Goal: Book appointment/travel/reservation

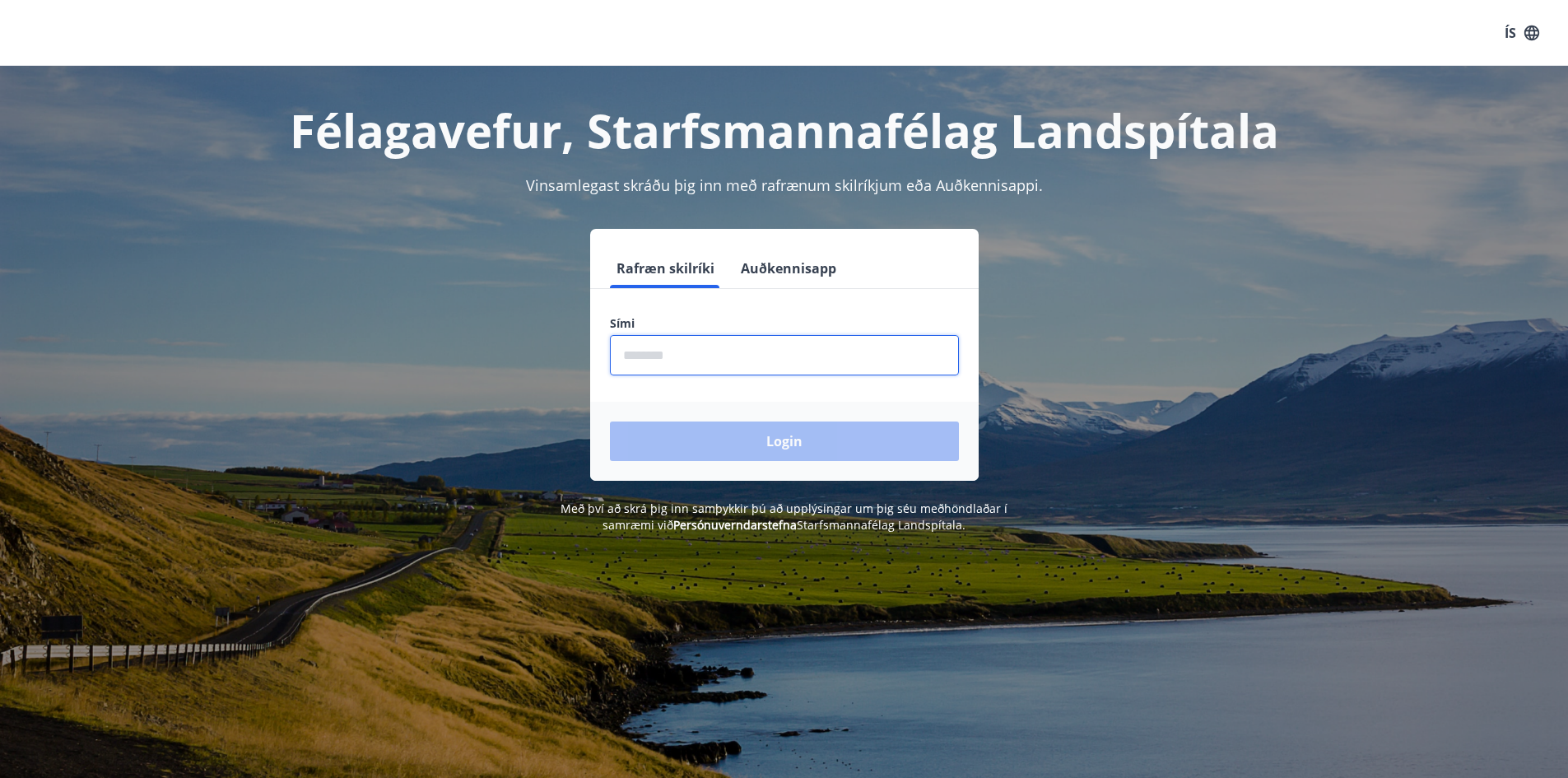
click at [648, 360] on input "phone" at bounding box center [784, 355] width 349 height 40
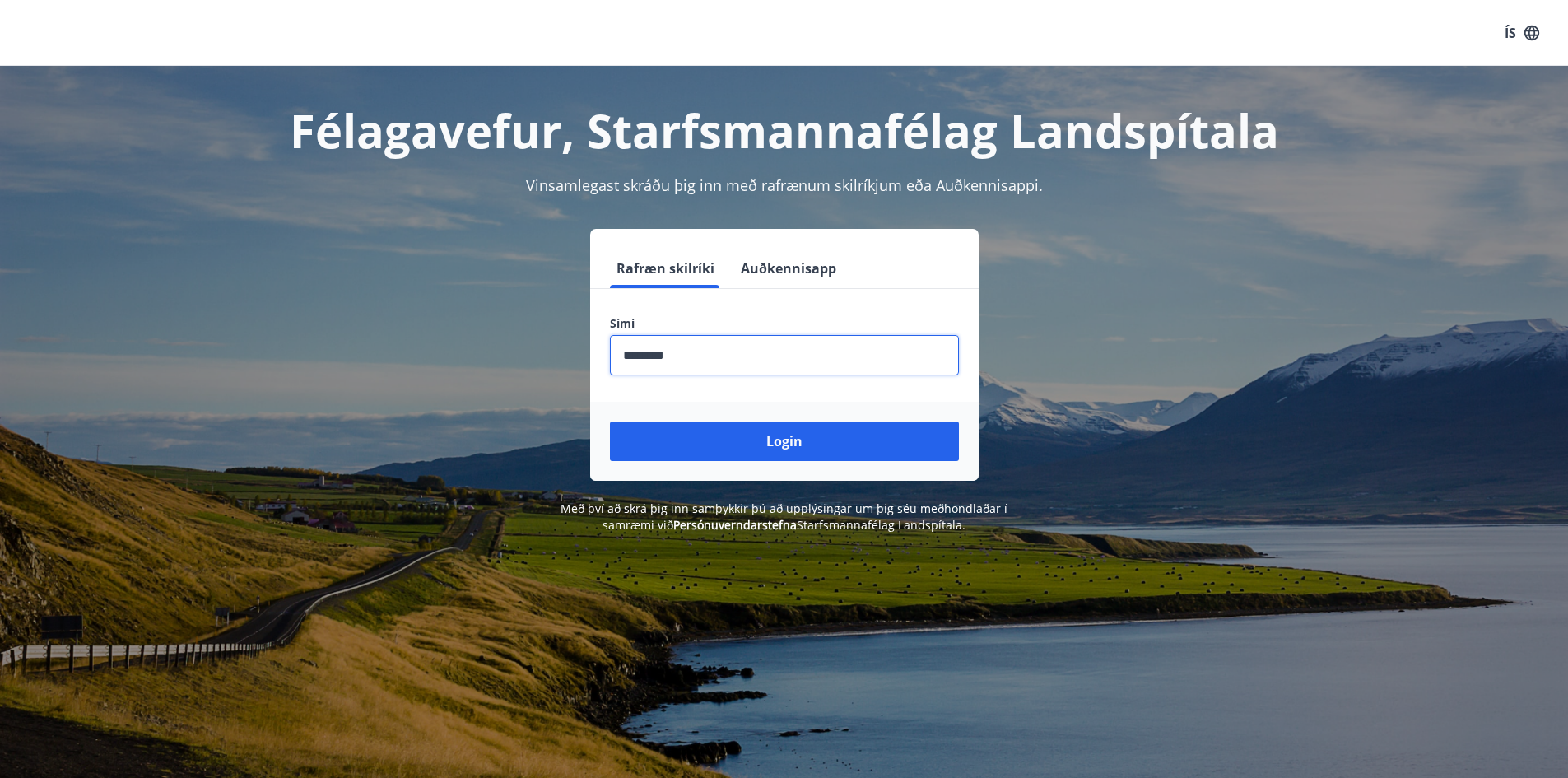
type input "********"
click at [610, 422] on button "Login" at bounding box center [784, 441] width 349 height 39
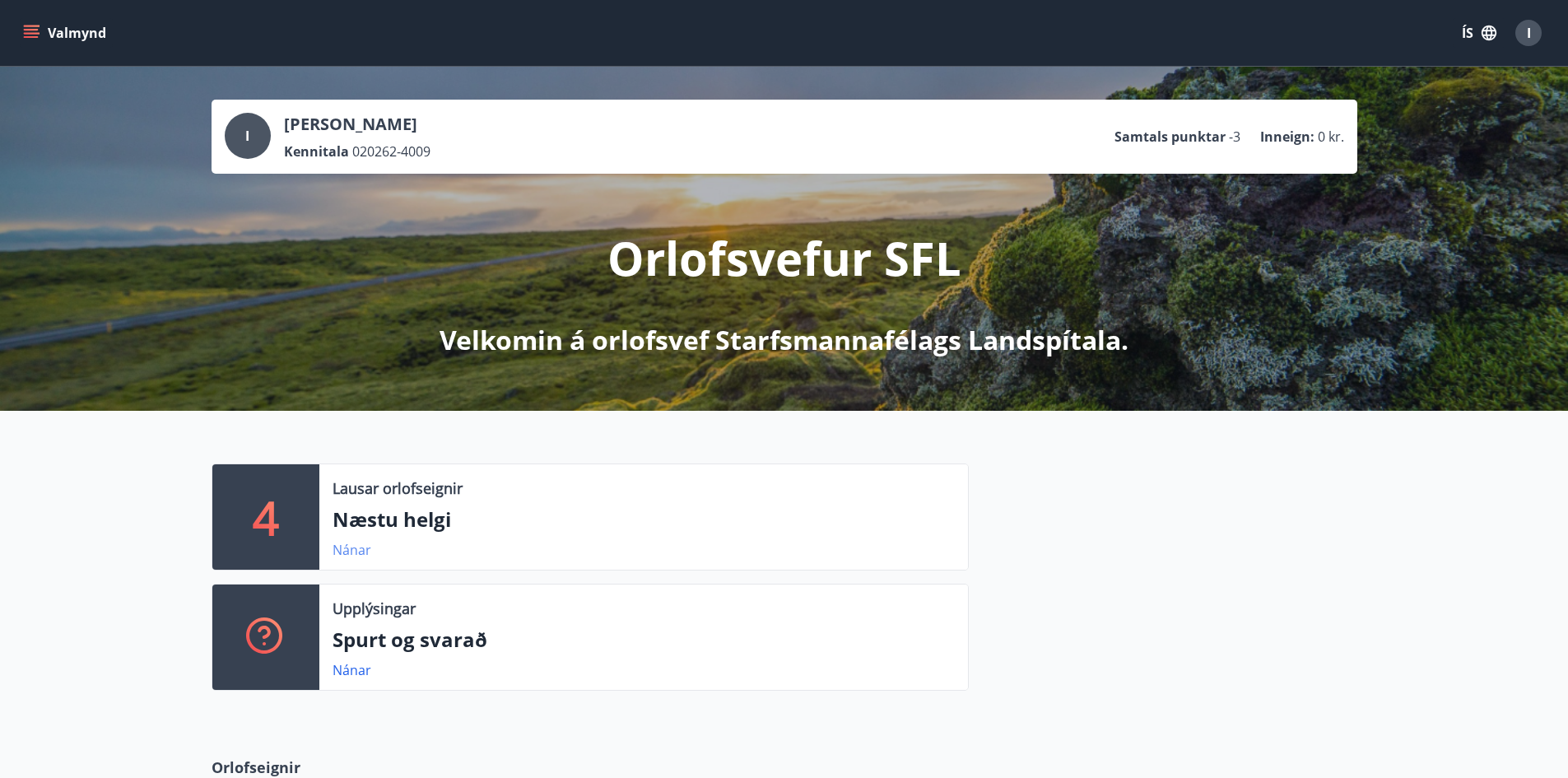
click at [353, 547] on link "Nánar" at bounding box center [351, 549] width 38 height 18
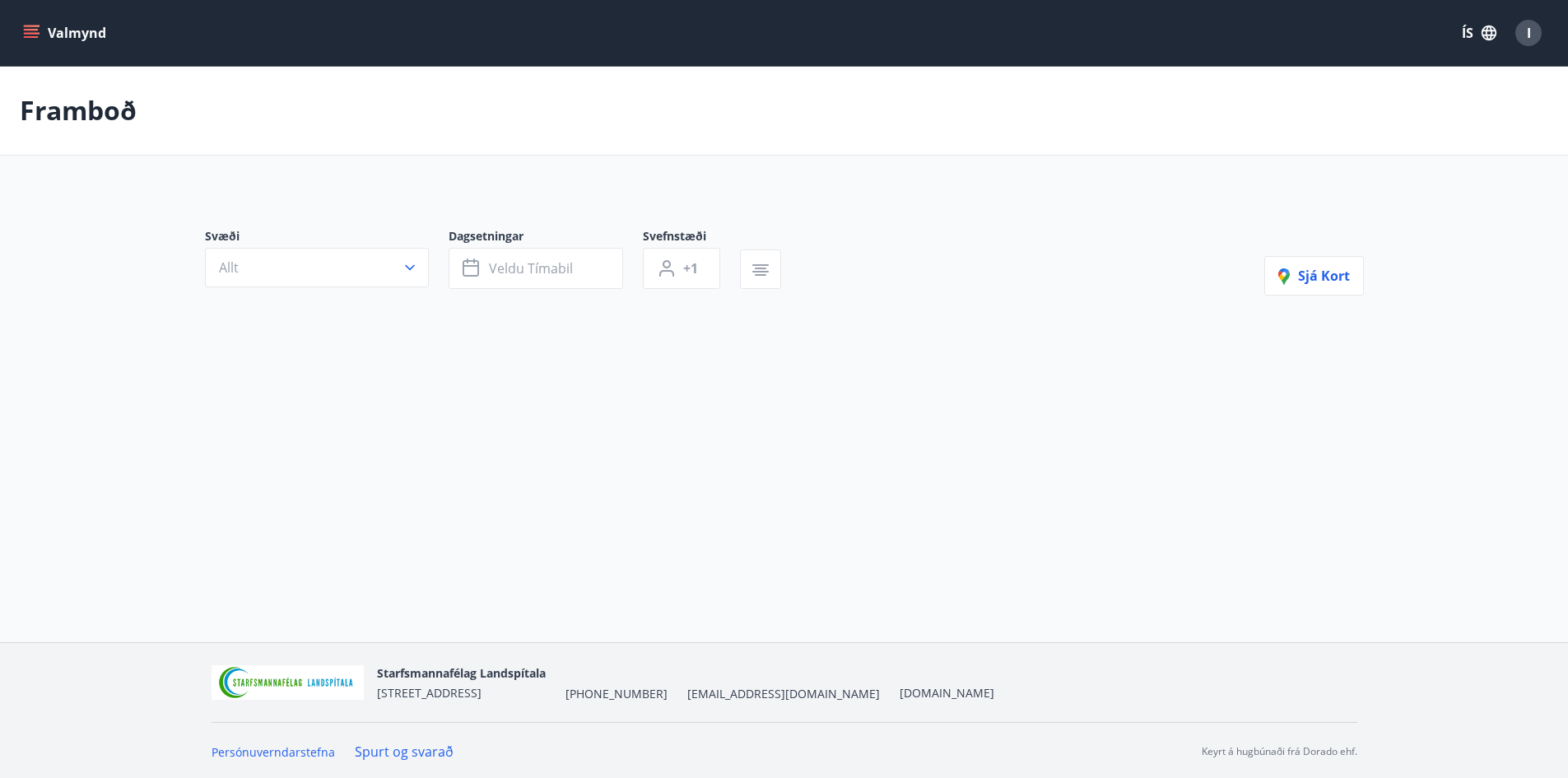
type input "*"
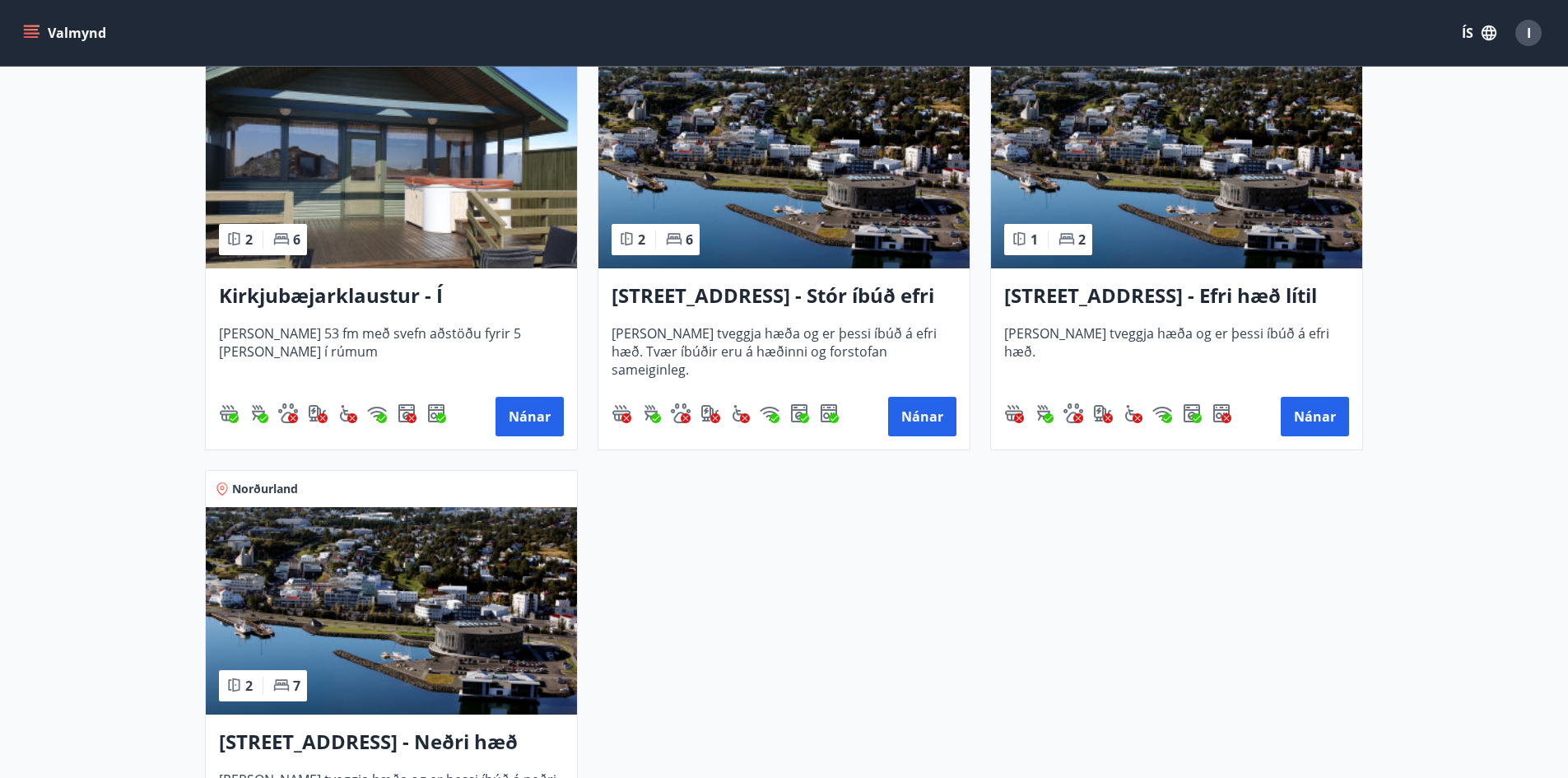
scroll to position [318, 0]
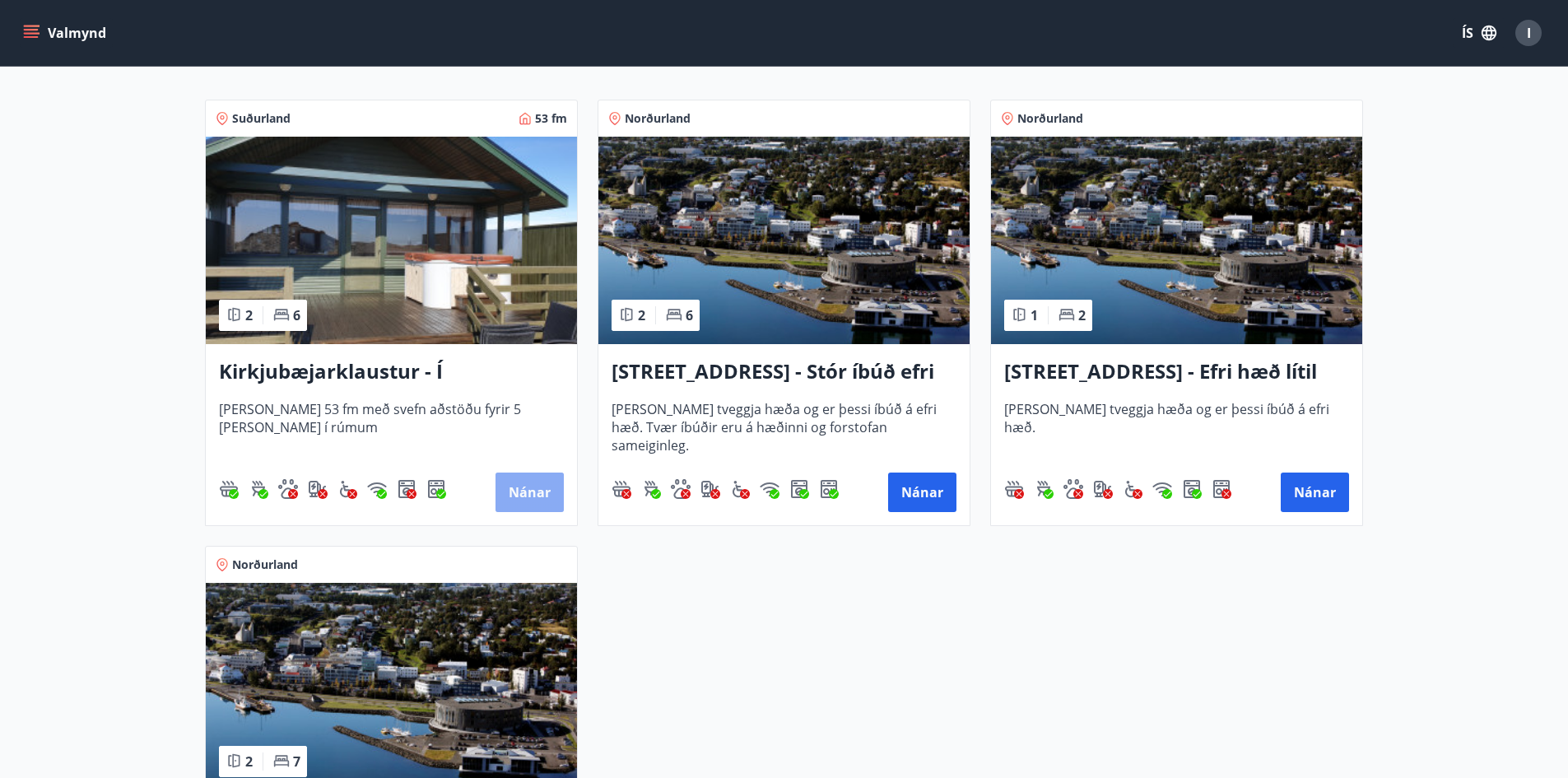
click at [525, 485] on button "Nánar" at bounding box center [529, 492] width 68 height 39
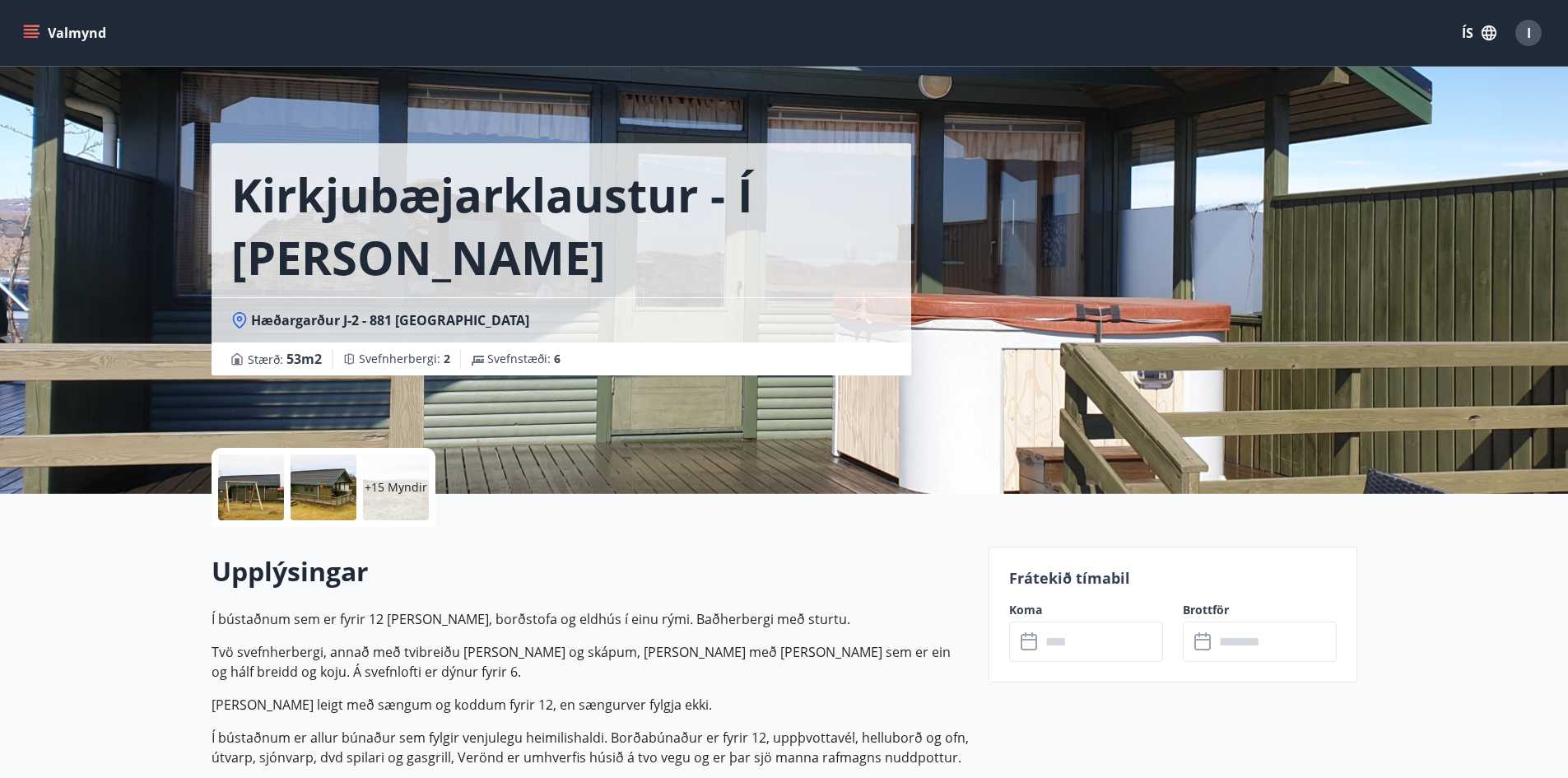
click at [1029, 643] on icon at bounding box center [1030, 642] width 20 height 20
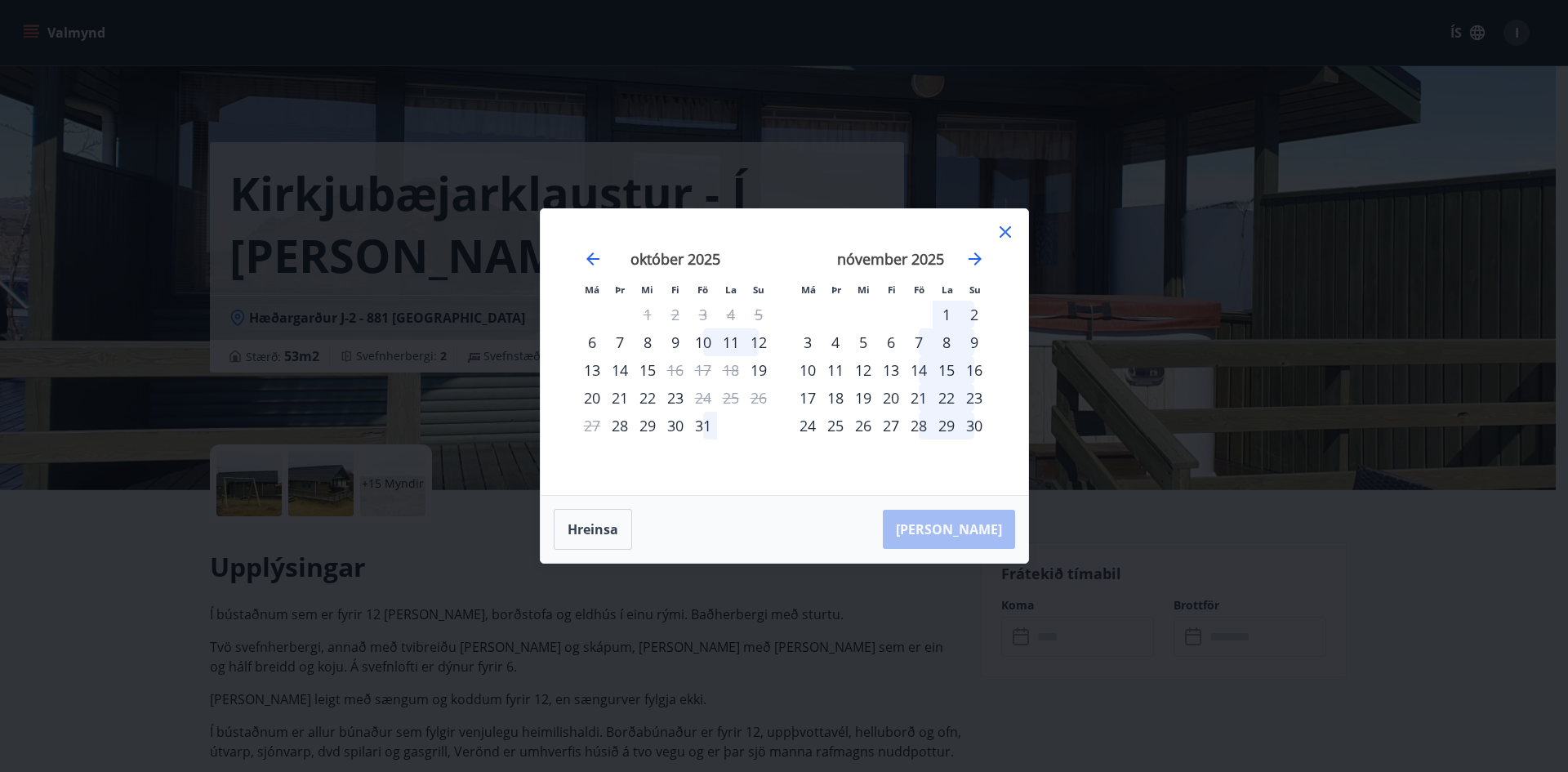
click at [919, 335] on div "7" at bounding box center [918, 342] width 28 height 28
click at [916, 334] on div "7" at bounding box center [918, 342] width 28 height 28
click at [935, 339] on div "8" at bounding box center [946, 342] width 28 height 28
click at [724, 336] on div "11" at bounding box center [731, 342] width 28 height 28
click at [697, 335] on div "10" at bounding box center [703, 342] width 28 height 28
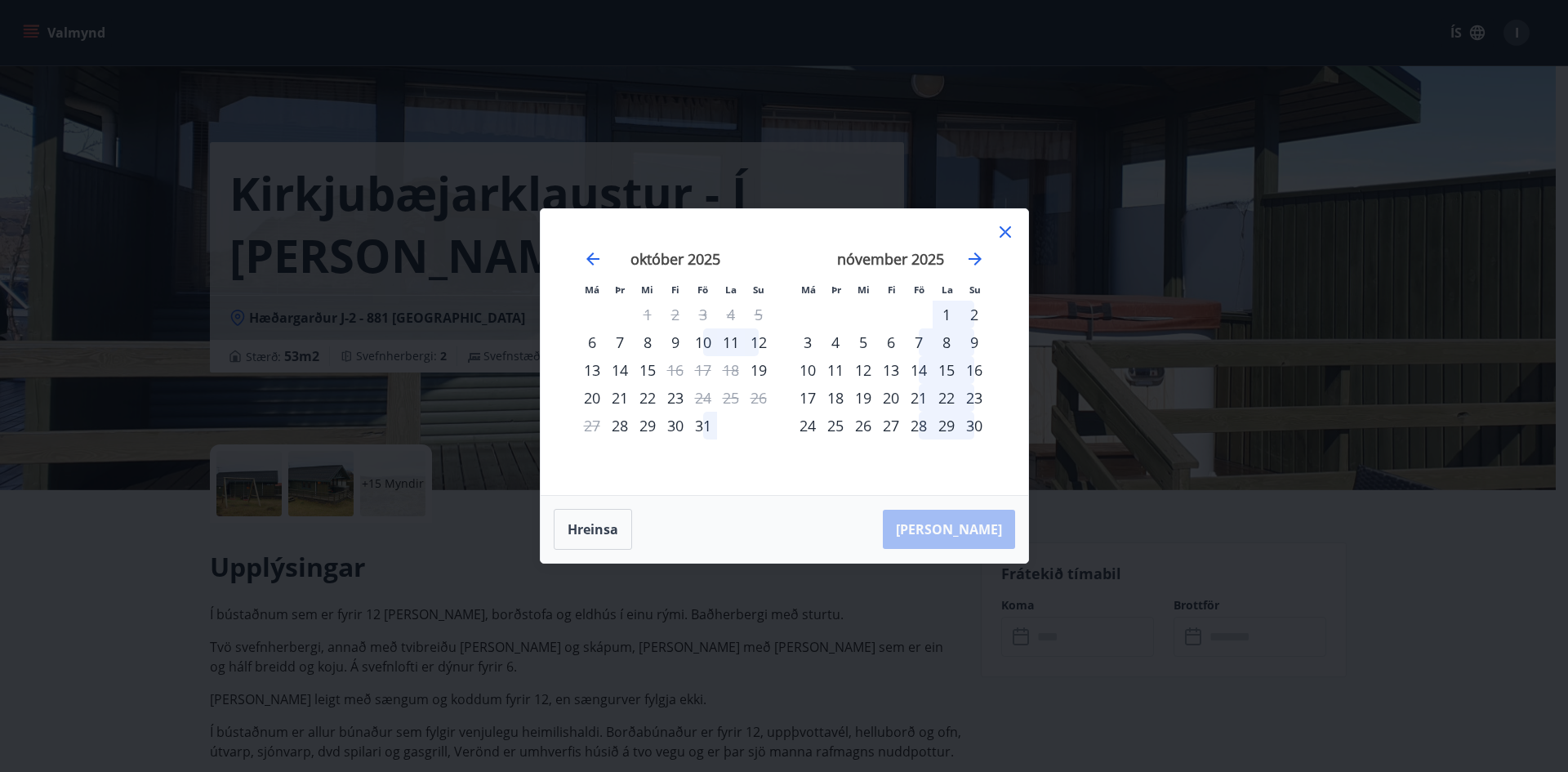
click at [757, 337] on div "12" at bounding box center [758, 342] width 28 height 28
click at [713, 340] on div "10" at bounding box center [703, 342] width 28 height 28
click at [590, 528] on button "Hreinsa" at bounding box center [593, 529] width 78 height 41
click at [1004, 231] on icon at bounding box center [1005, 232] width 11 height 11
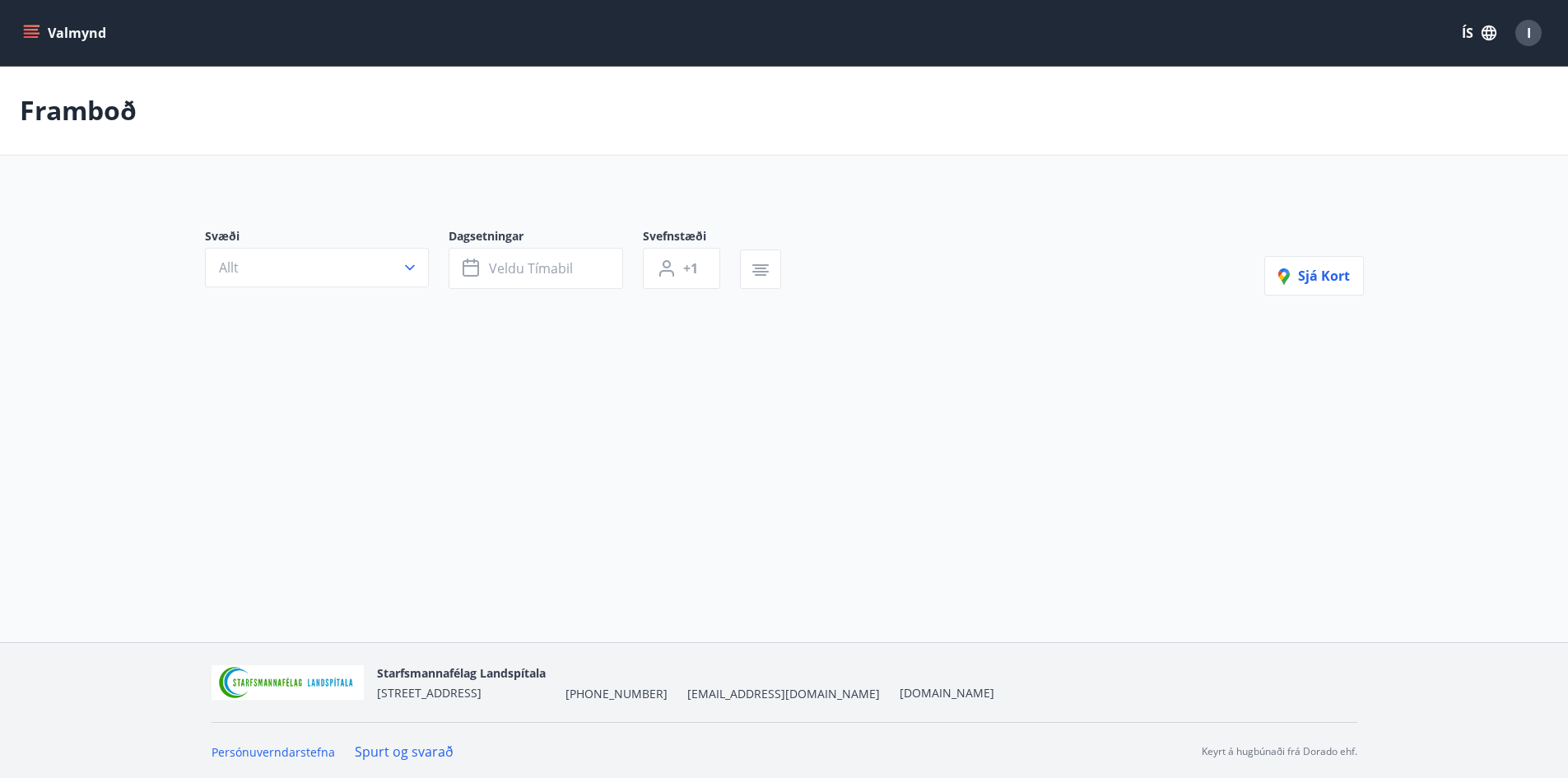
type input "*"
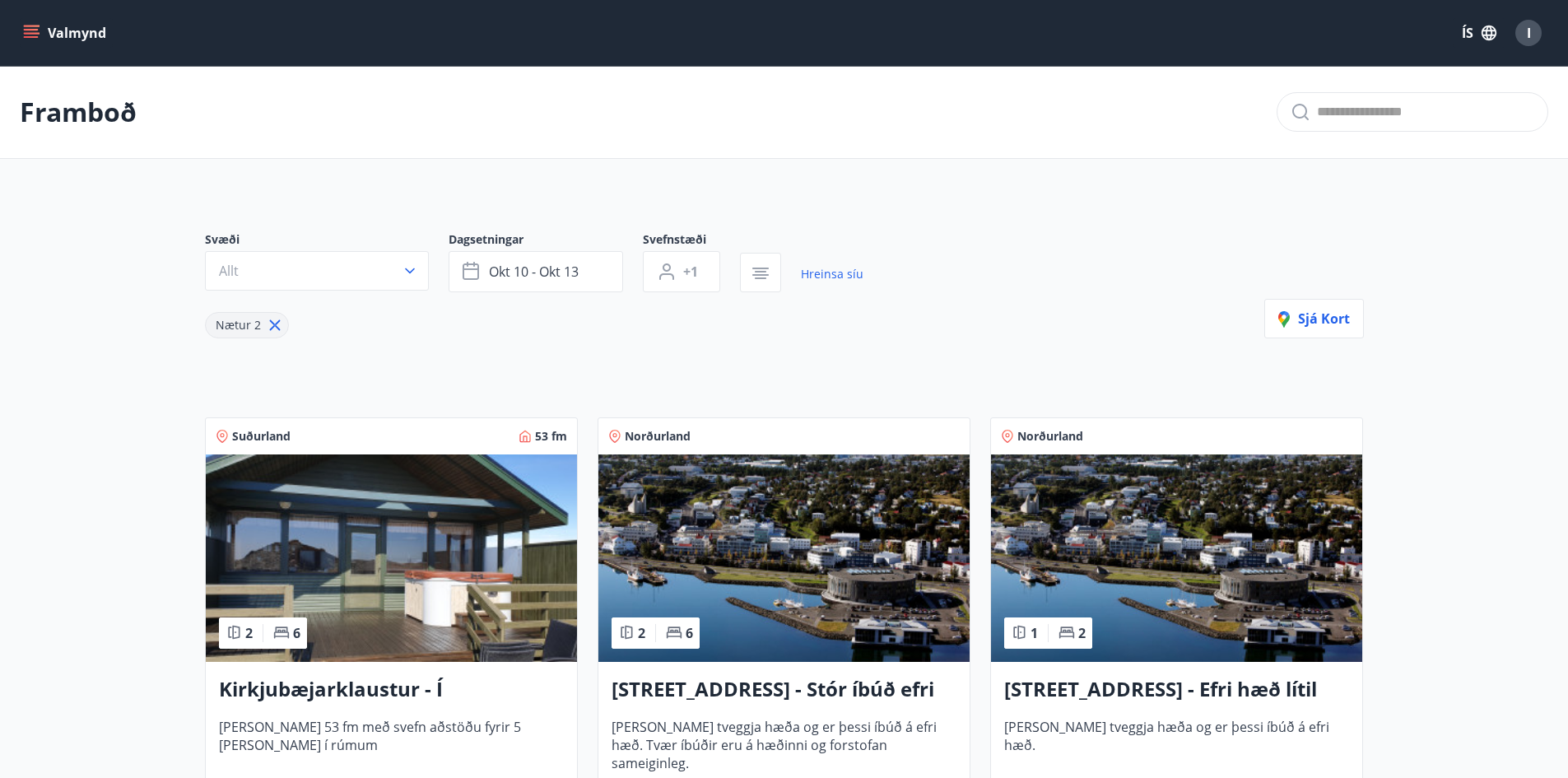
click at [27, 24] on button "Valmynd" at bounding box center [66, 33] width 93 height 30
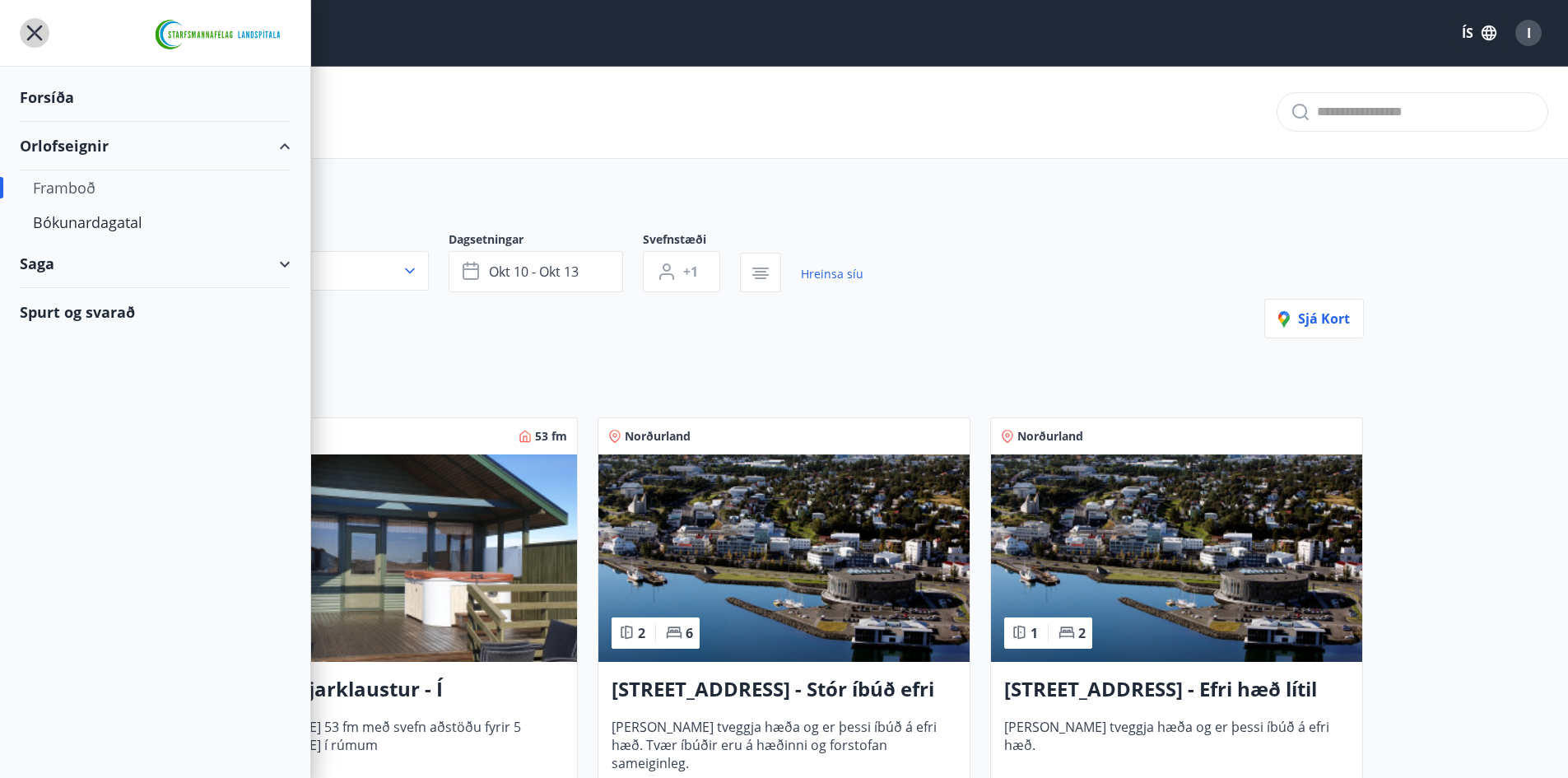
click at [31, 26] on icon "menu" at bounding box center [35, 33] width 30 height 30
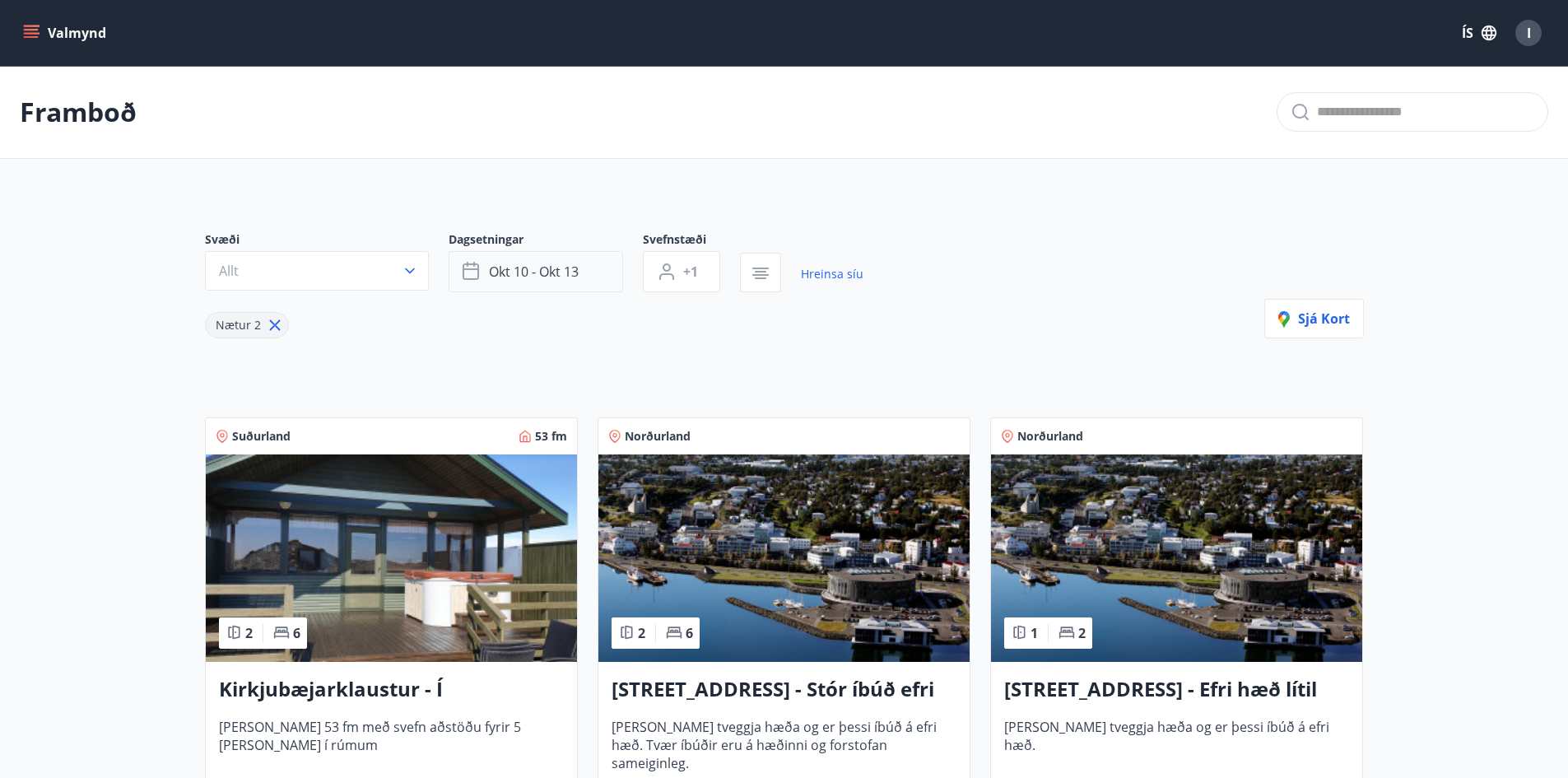
click at [551, 266] on span "okt 10 - okt 13" at bounding box center [533, 271] width 89 height 18
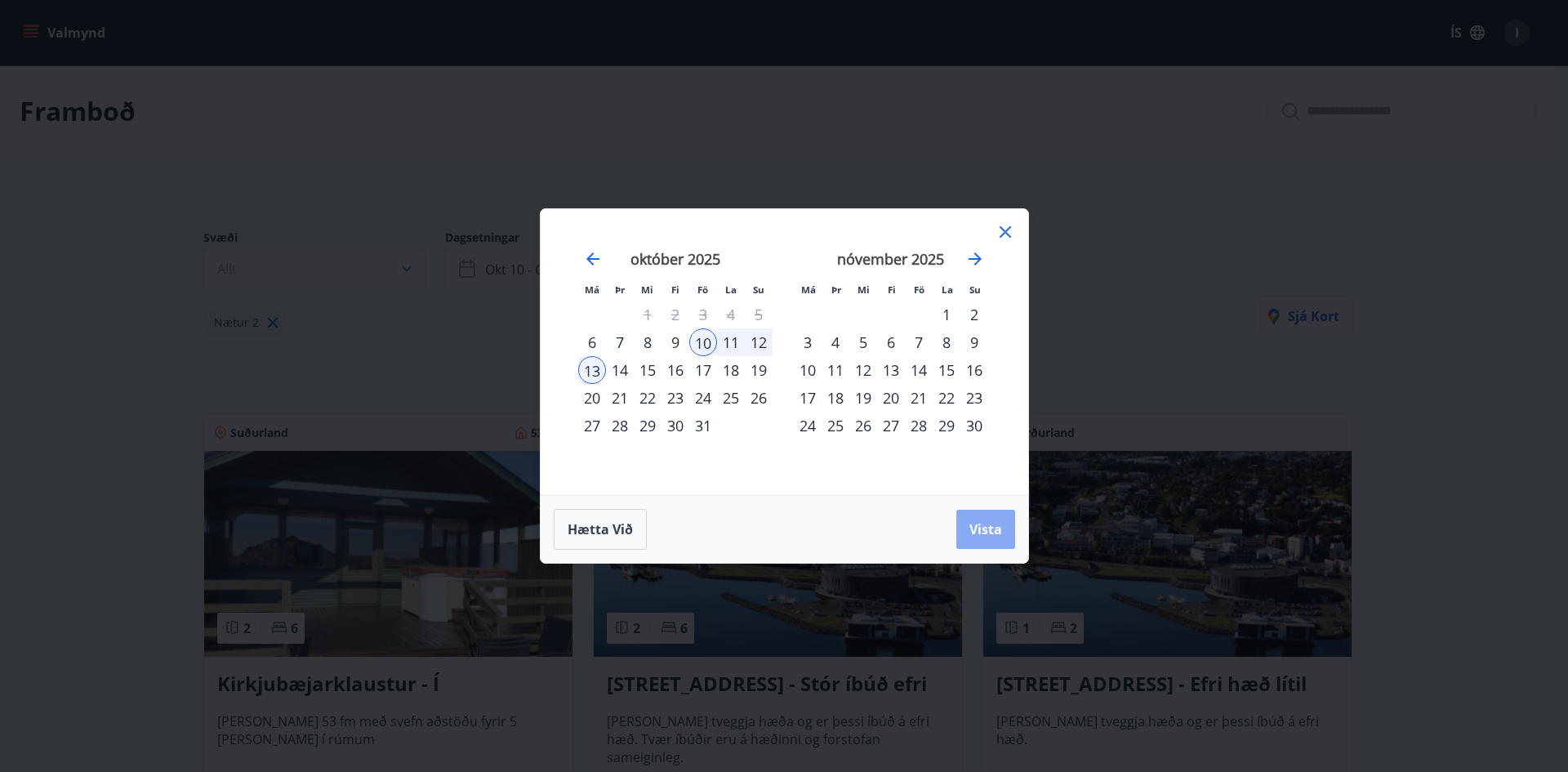
click at [985, 524] on span "Vista" at bounding box center [986, 529] width 32 height 18
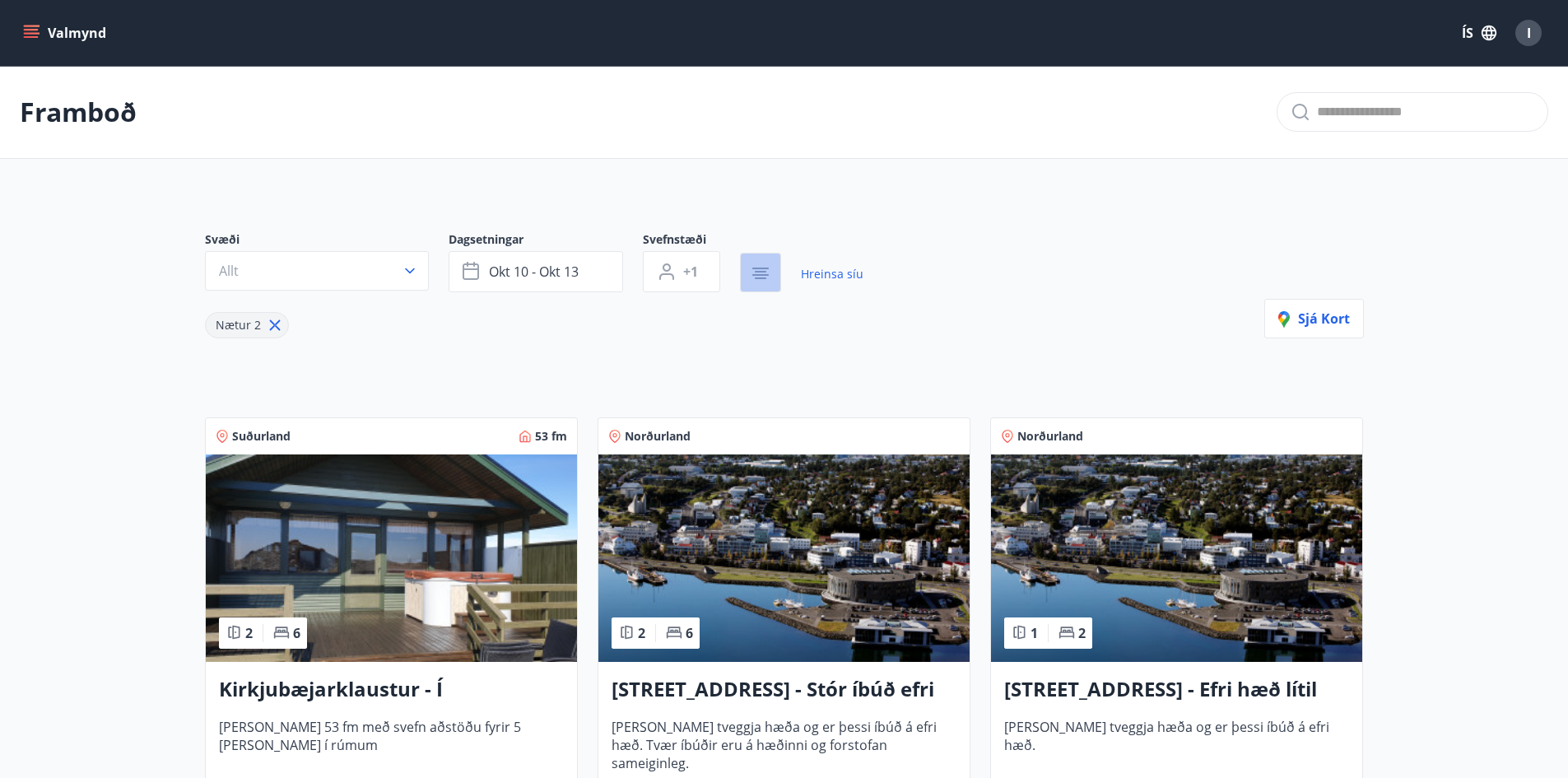
click at [760, 265] on icon "button" at bounding box center [760, 273] width 20 height 20
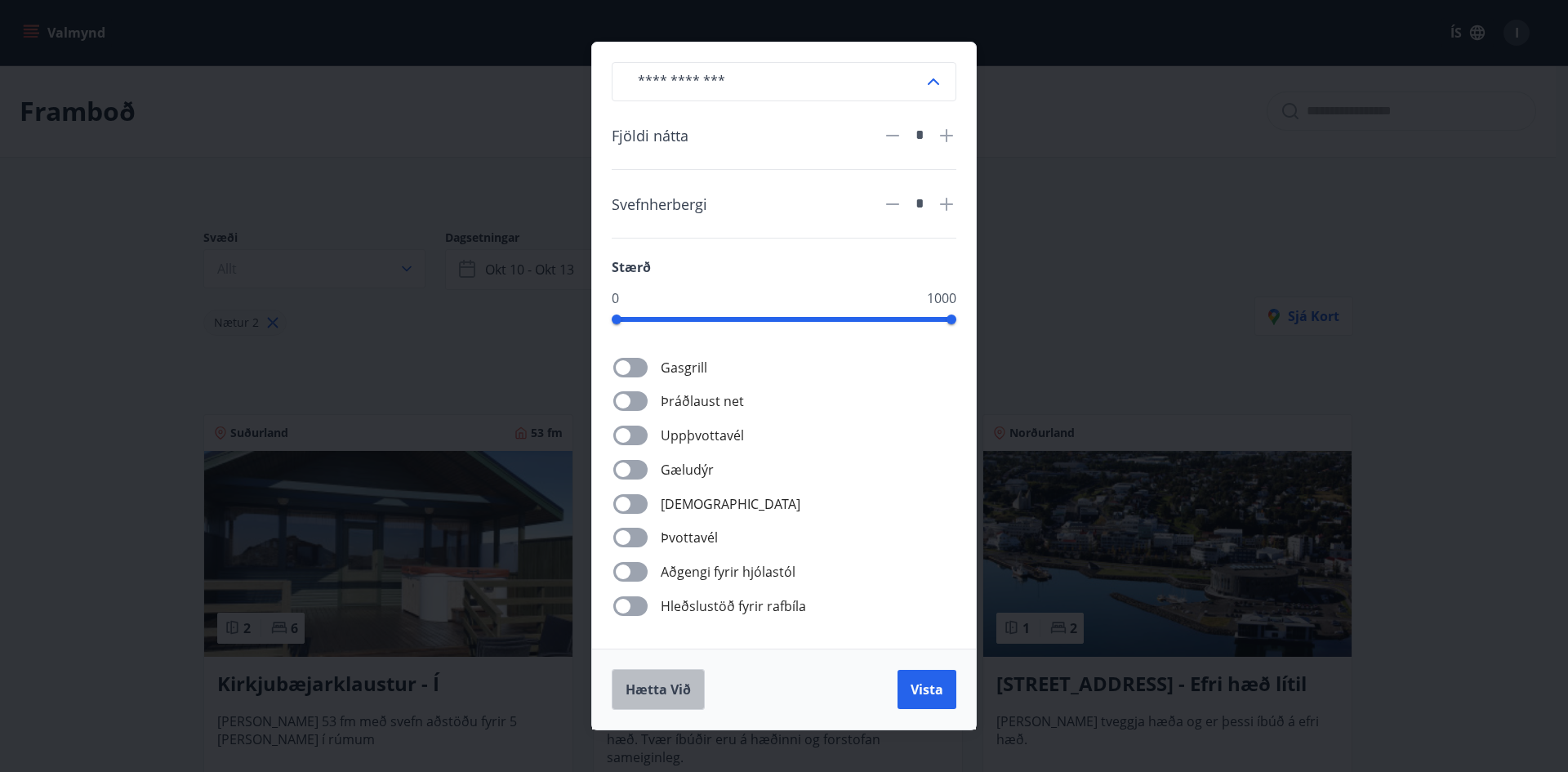
click at [673, 687] on span "Hætta við" at bounding box center [658, 689] width 66 height 18
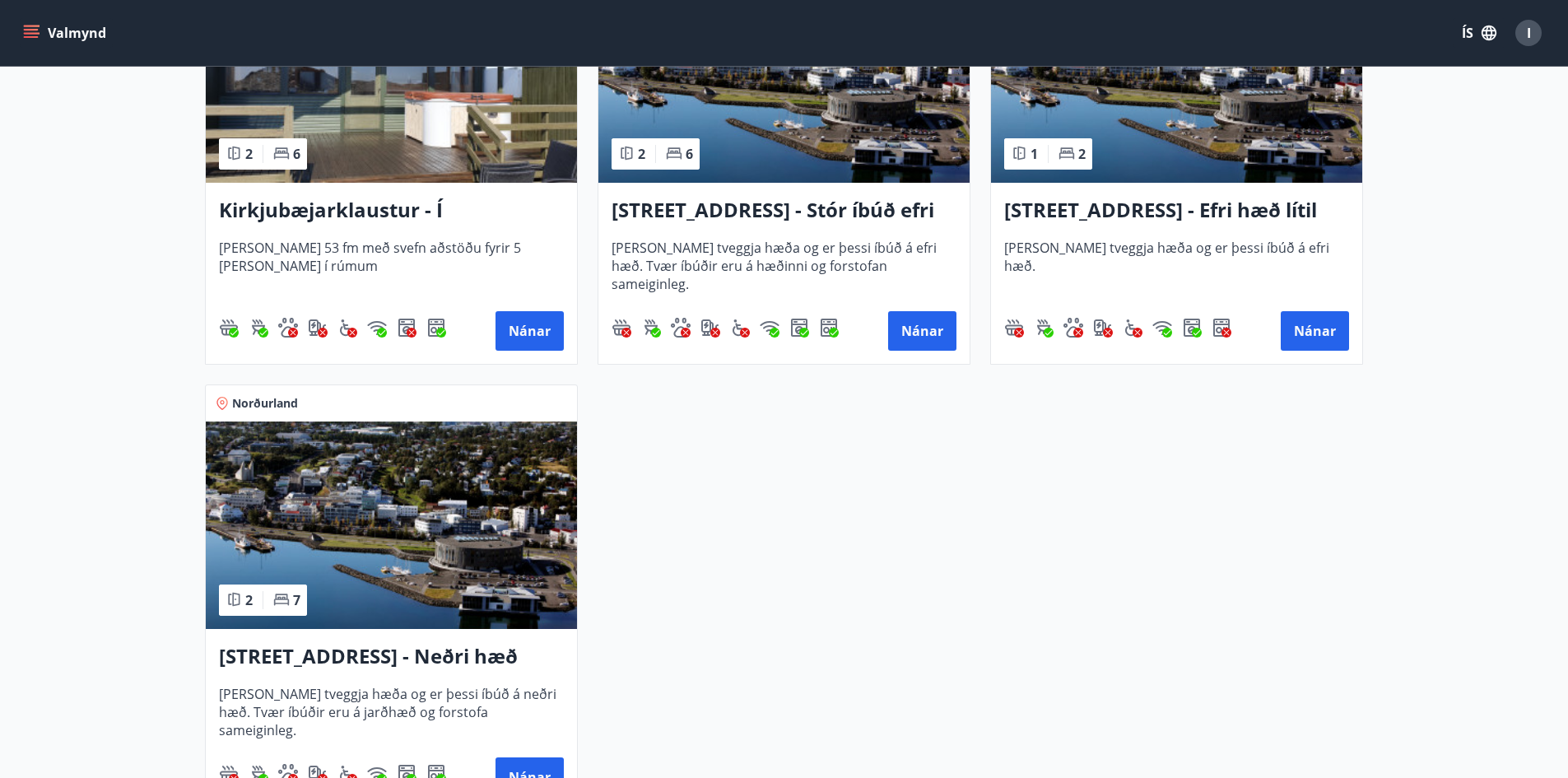
scroll to position [235, 0]
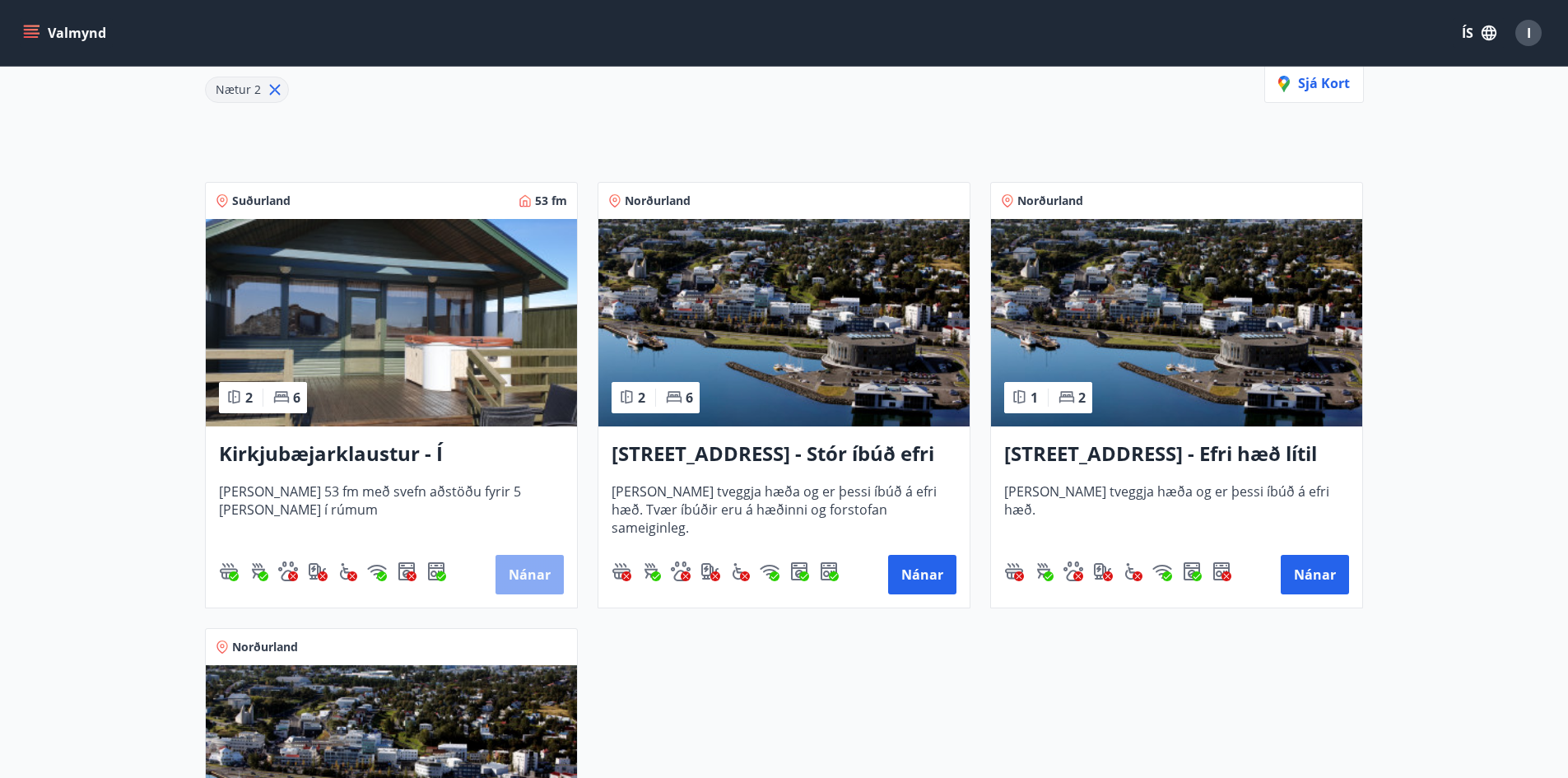
click at [520, 569] on button "Nánar" at bounding box center [529, 574] width 68 height 39
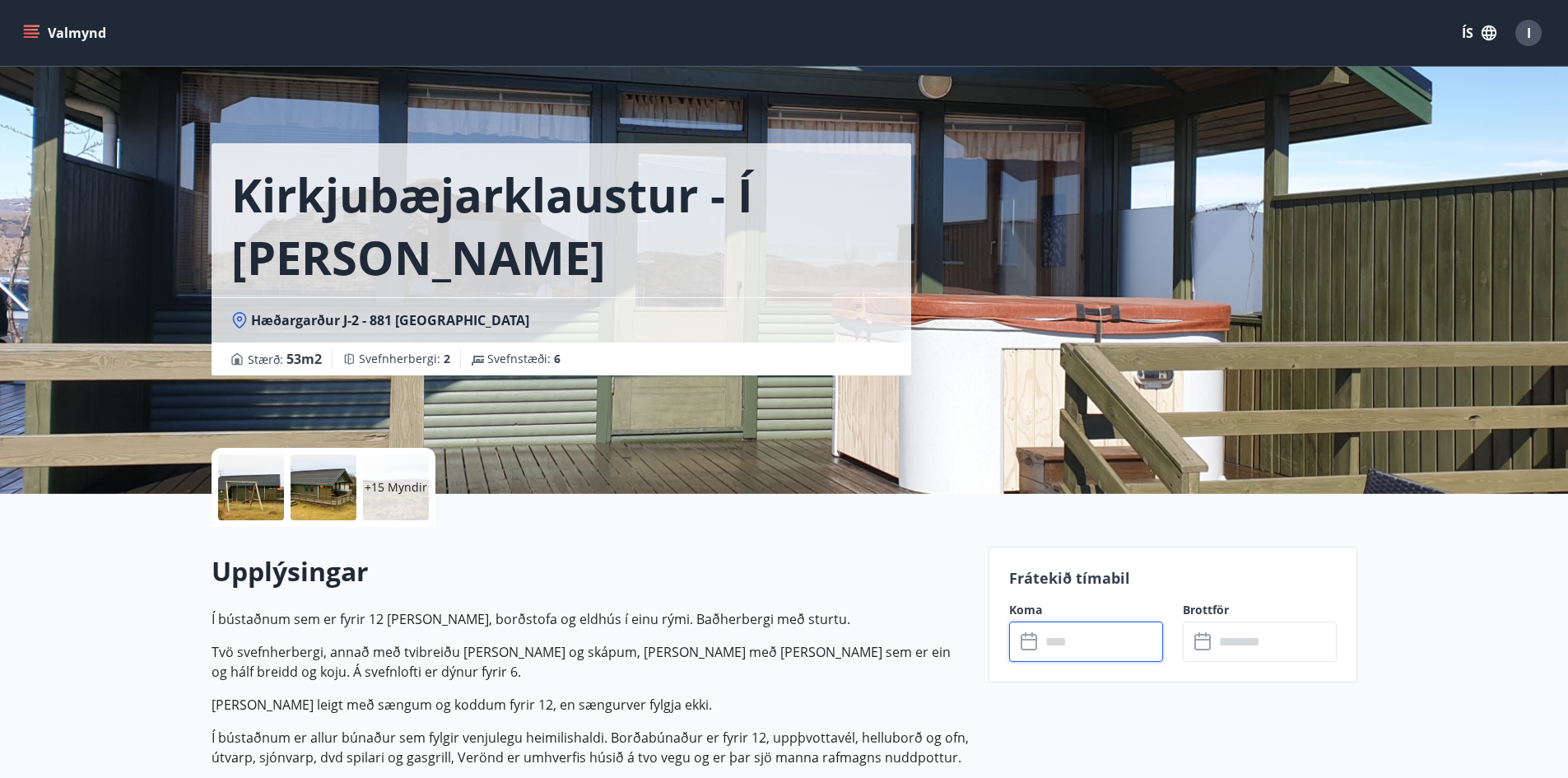
click at [1068, 648] on input "text" at bounding box center [1102, 642] width 123 height 40
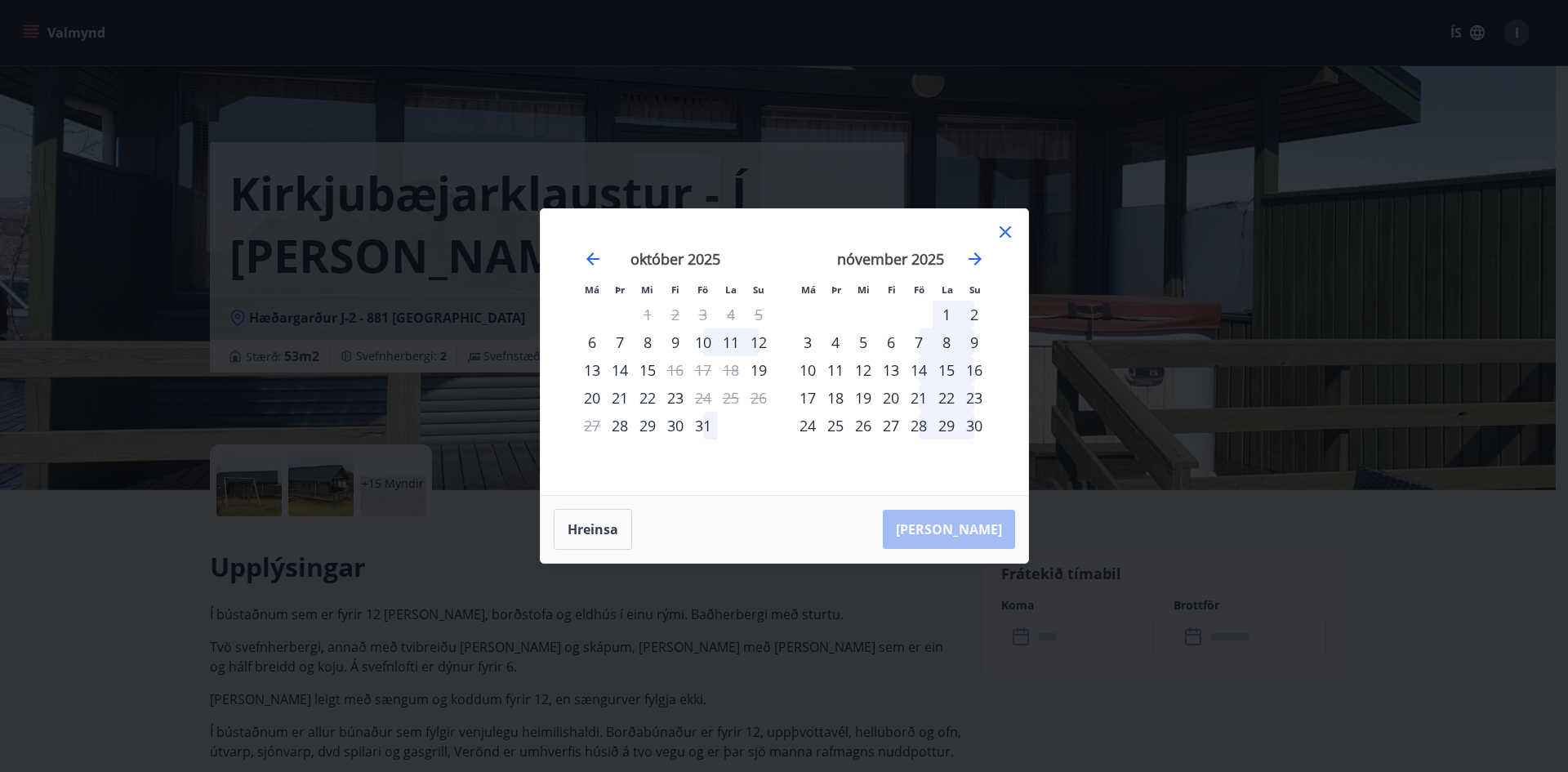
click at [999, 222] on icon at bounding box center [1005, 232] width 20 height 20
